Goal: Information Seeking & Learning: Learn about a topic

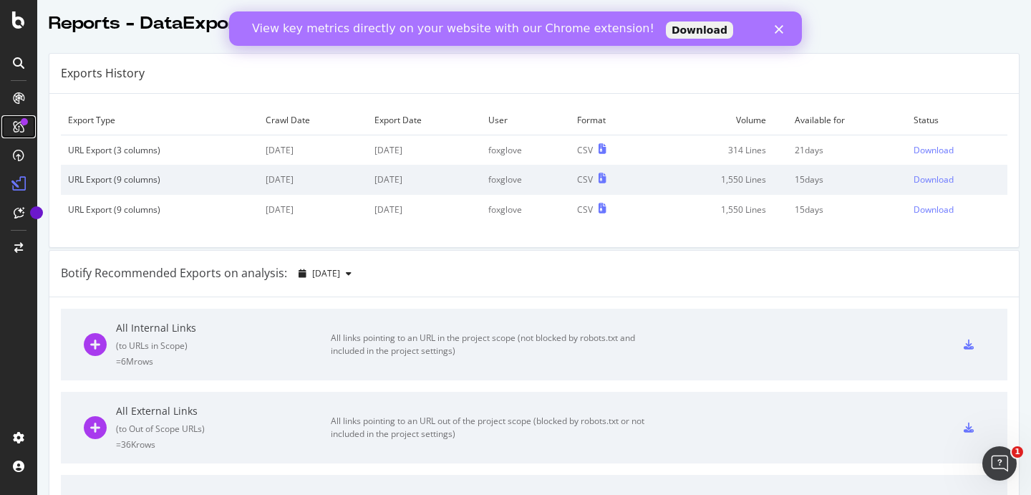
click at [17, 122] on icon at bounding box center [18, 126] width 11 height 11
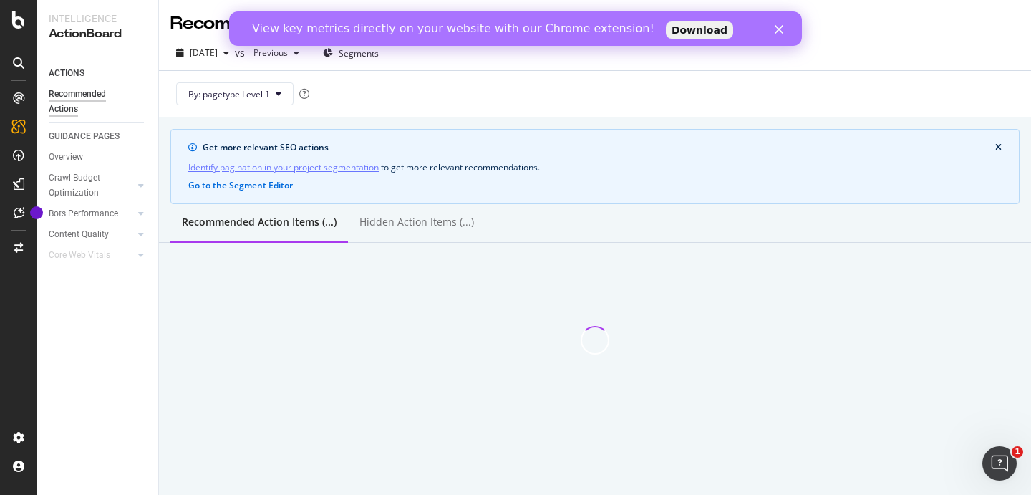
click at [779, 32] on polygon "Fermer" at bounding box center [779, 29] width 9 height 9
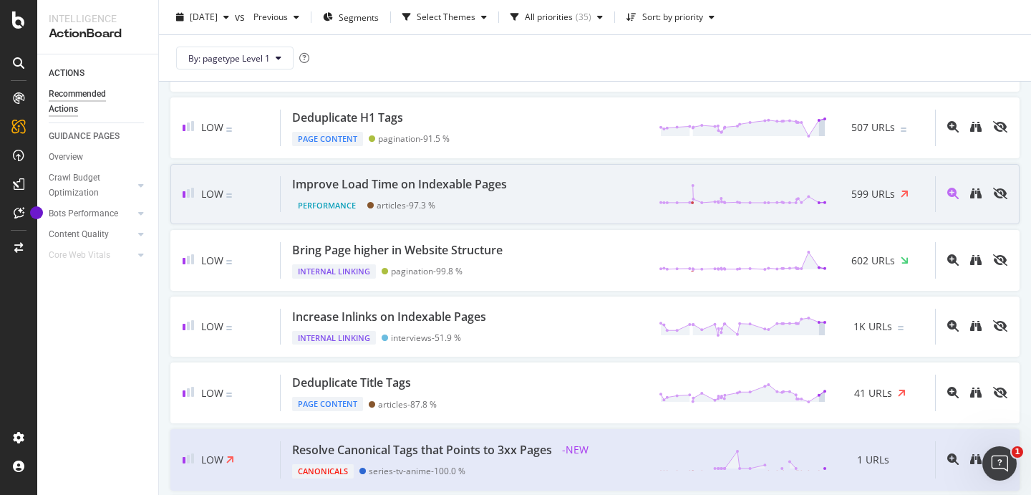
scroll to position [653, 0]
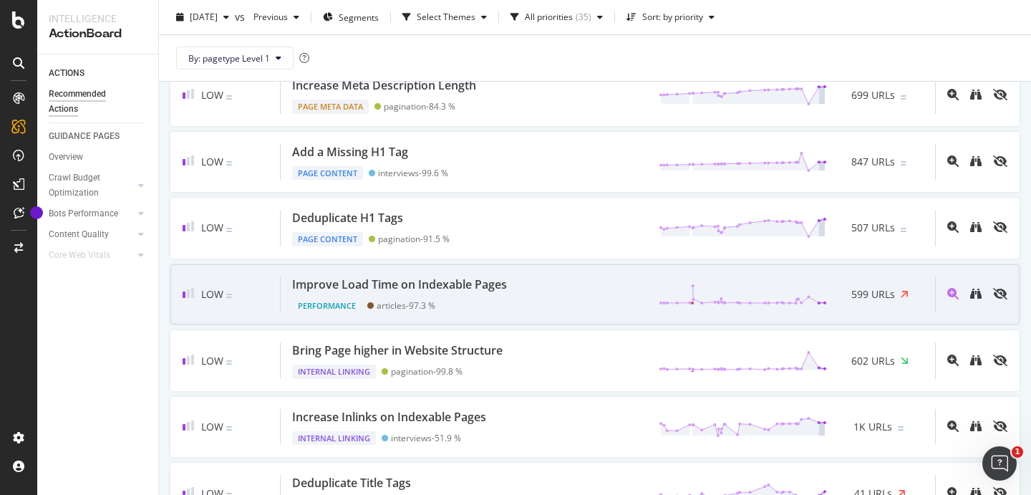
click at [302, 283] on div "Improve Load Time on Indexable Pages" at bounding box center [399, 284] width 215 height 16
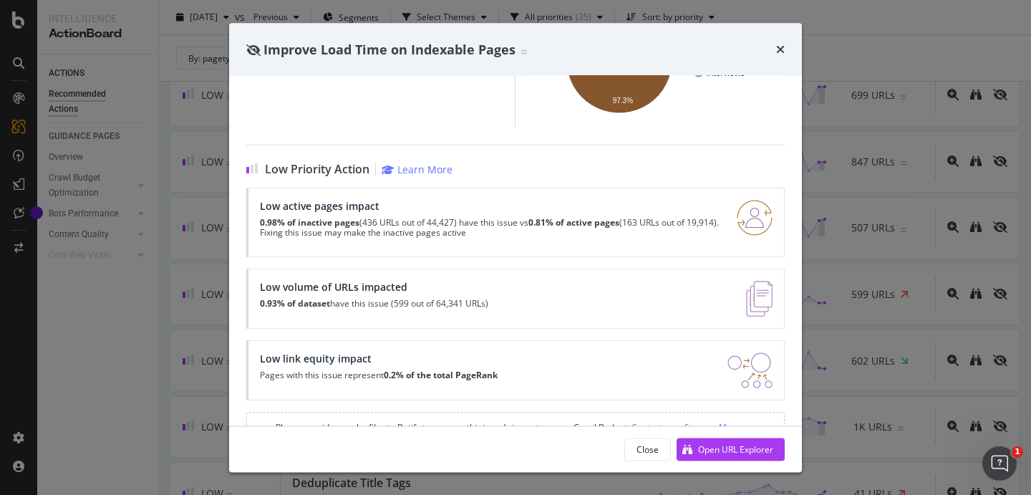
scroll to position [313, 0]
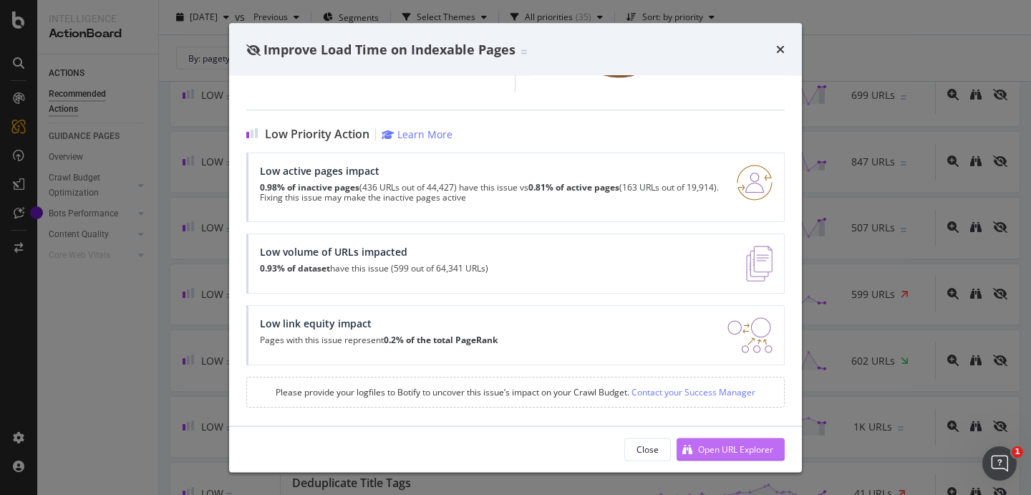
click at [766, 448] on div "Open URL Explorer" at bounding box center [735, 449] width 75 height 12
click at [784, 52] on icon "times" at bounding box center [780, 49] width 9 height 11
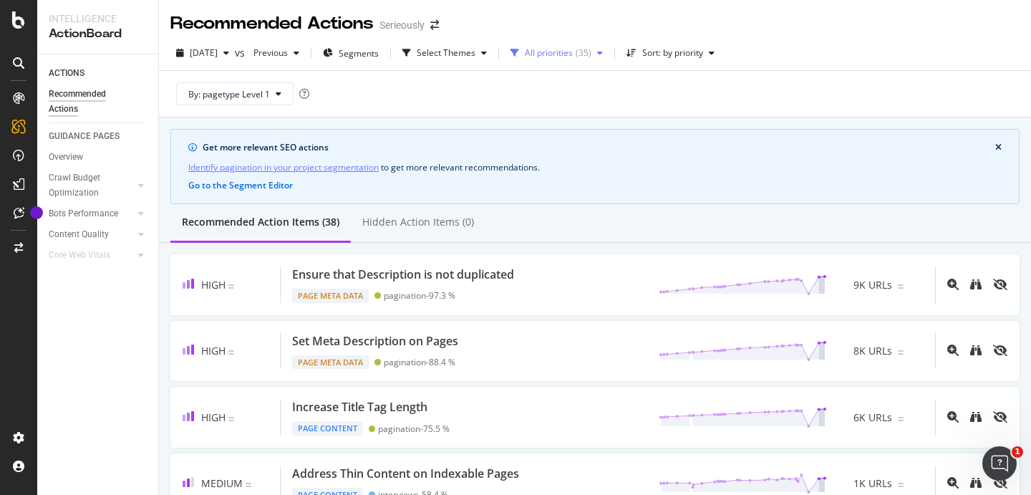
click at [592, 57] on div "( 35 )" at bounding box center [584, 53] width 16 height 9
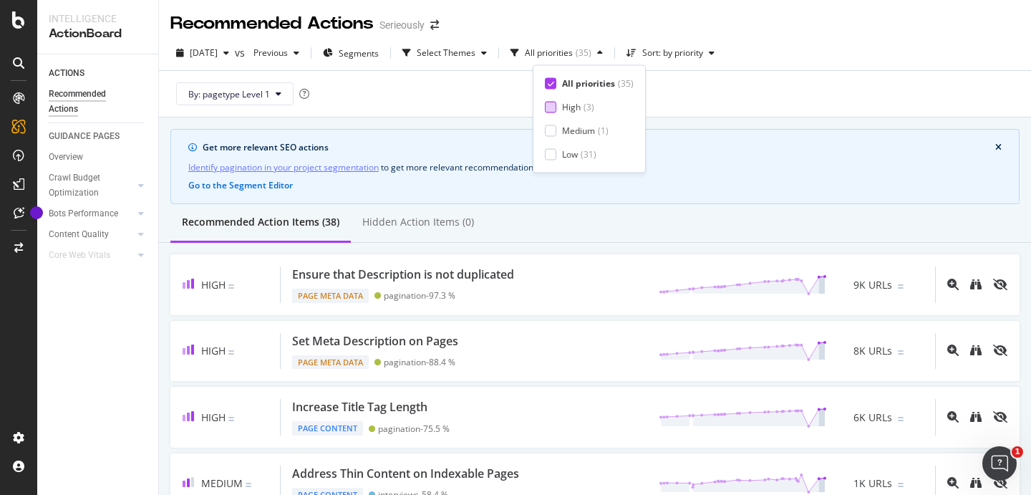
click at [548, 112] on div at bounding box center [550, 106] width 11 height 11
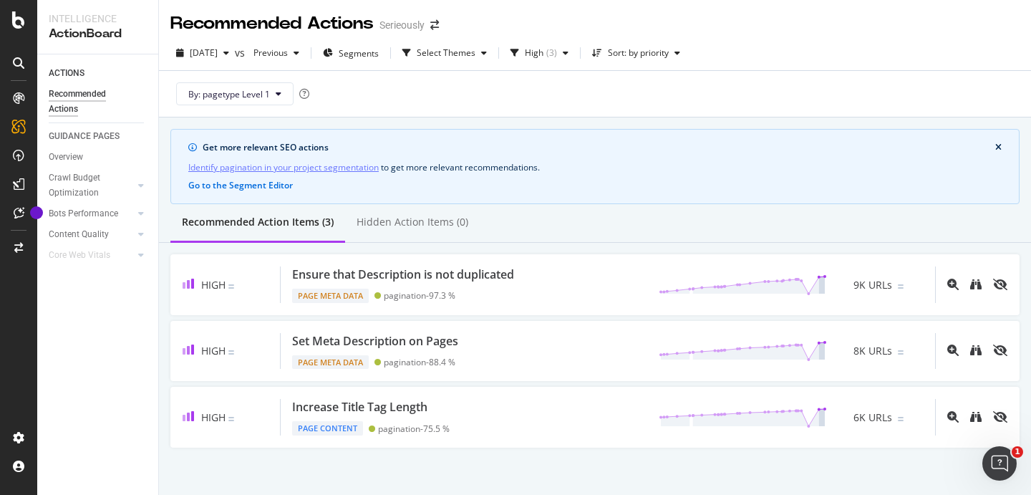
click at [473, 103] on div "By: pagetype Level 1" at bounding box center [594, 94] width 849 height 46
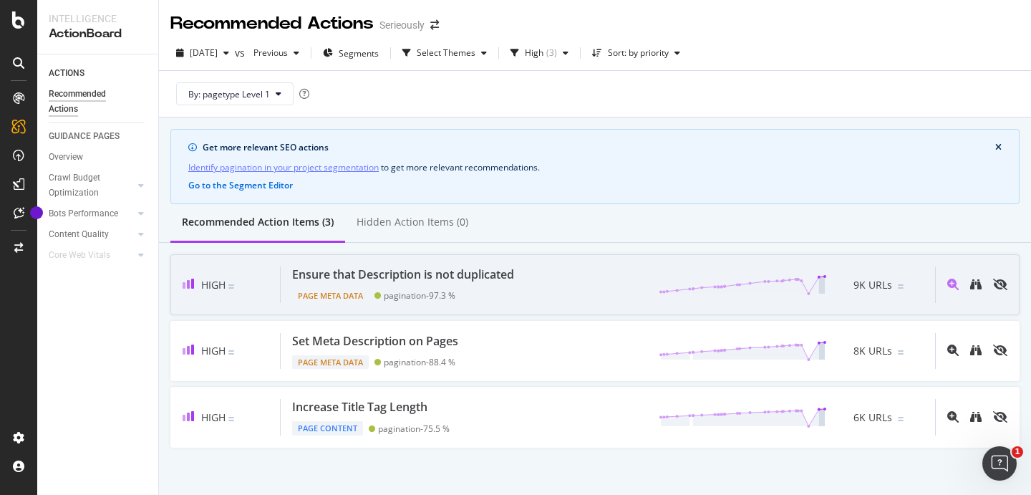
click at [455, 274] on div "Ensure that Description is not duplicated" at bounding box center [403, 274] width 222 height 16
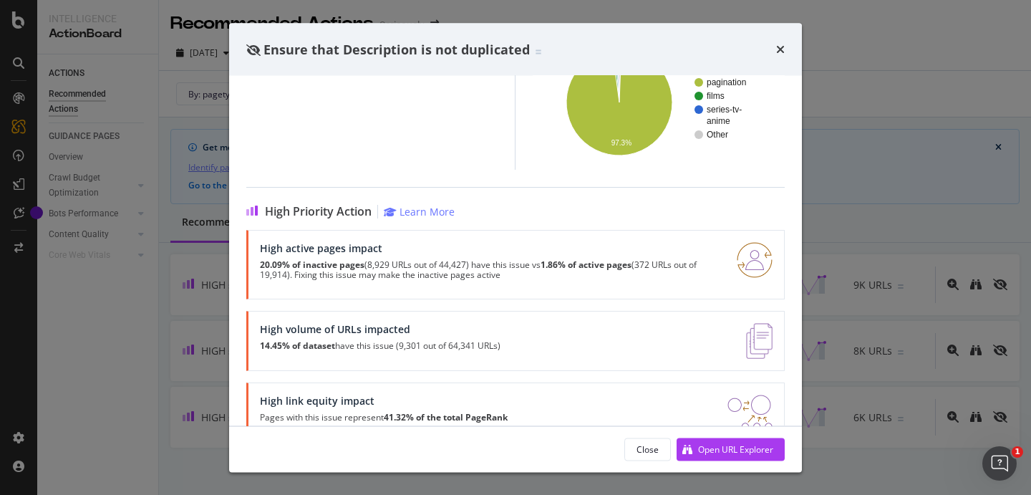
scroll to position [281, 0]
